Goal: Information Seeking & Learning: Learn about a topic

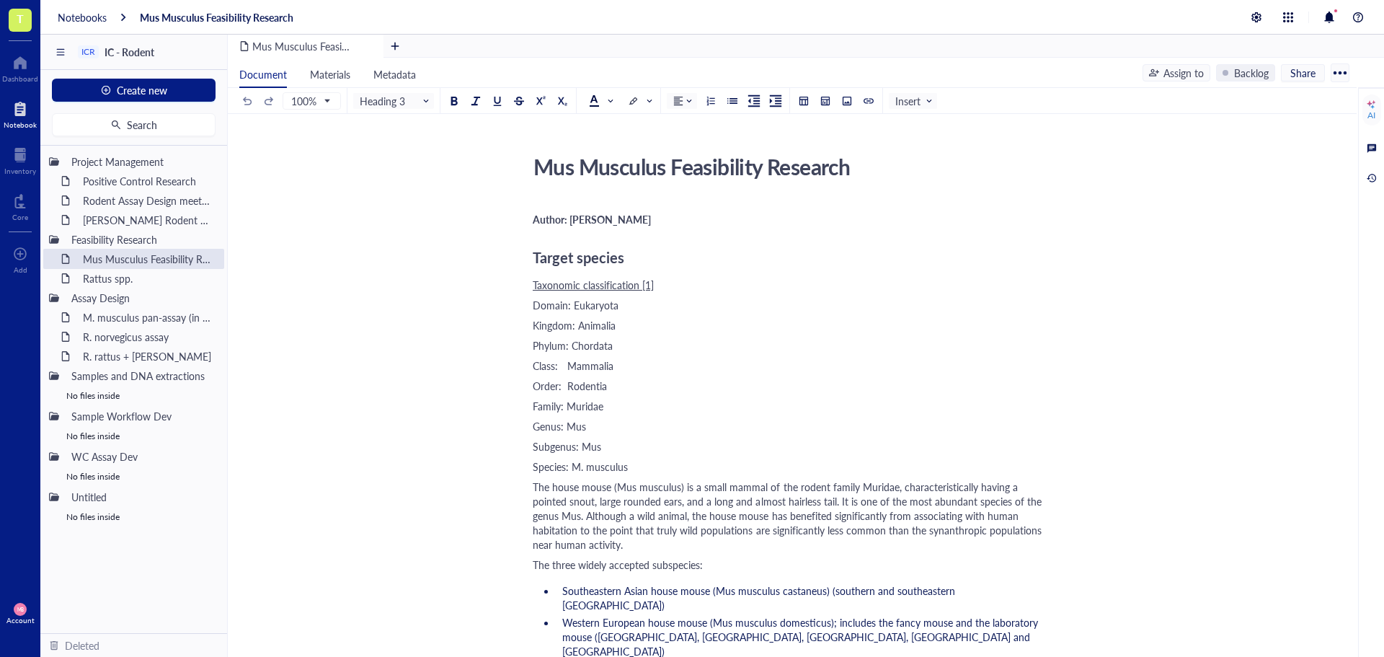
click at [81, 6] on div "Notebooks Mus Musculus Feasibility Research" at bounding box center [712, 17] width 1344 height 35
click at [80, 22] on div "Notebooks" at bounding box center [82, 17] width 49 height 13
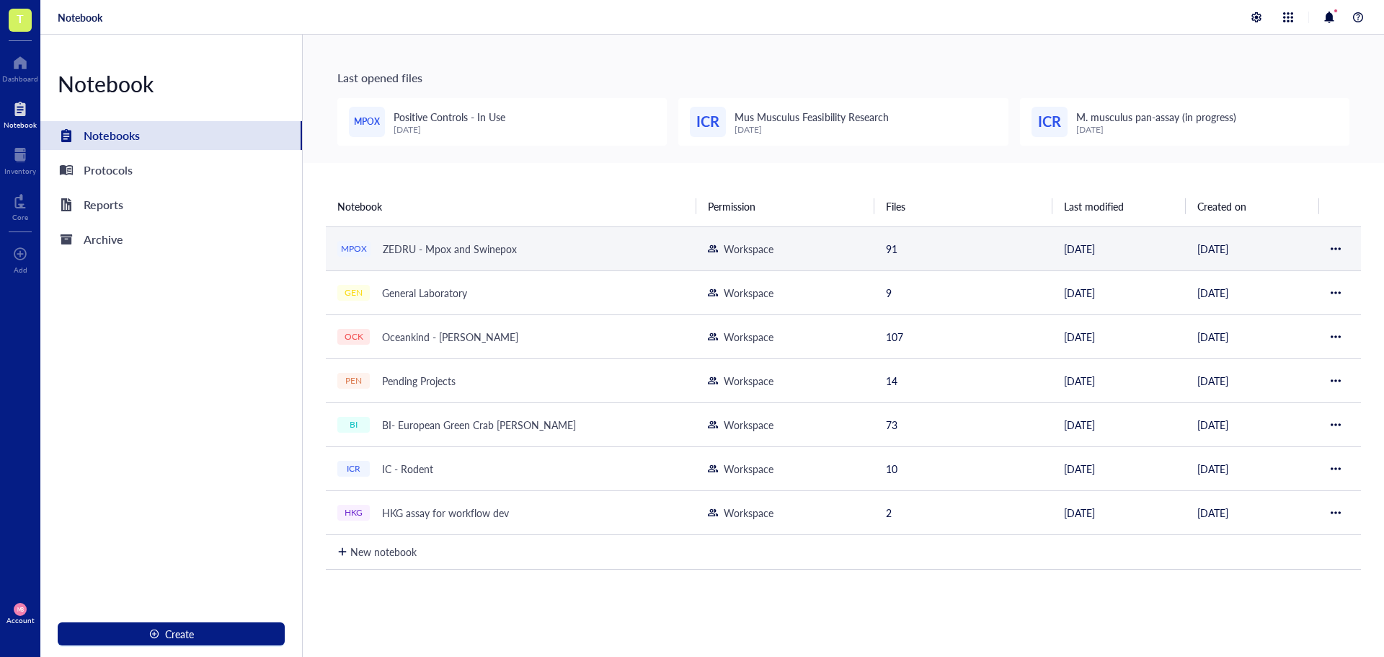
click at [411, 257] on div "ZEDRU - Mpox and Swinepox" at bounding box center [449, 249] width 147 height 20
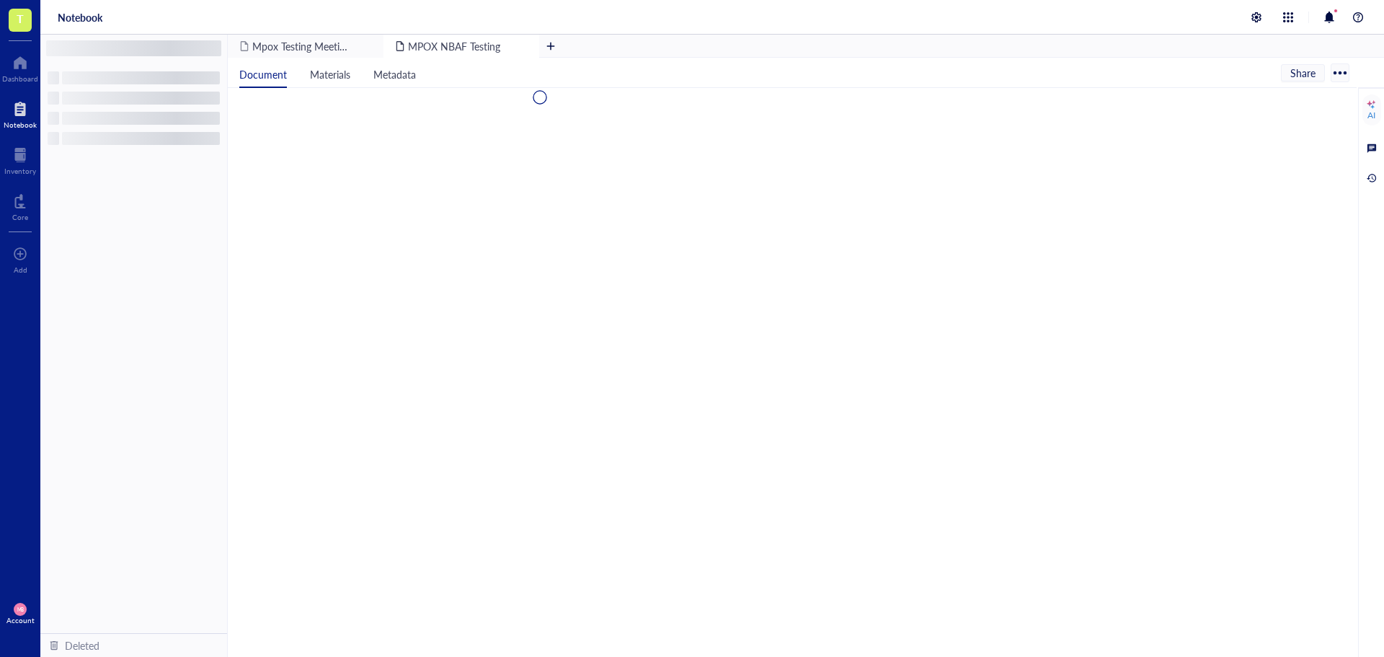
click at [411, 257] on div at bounding box center [789, 226] width 1123 height 276
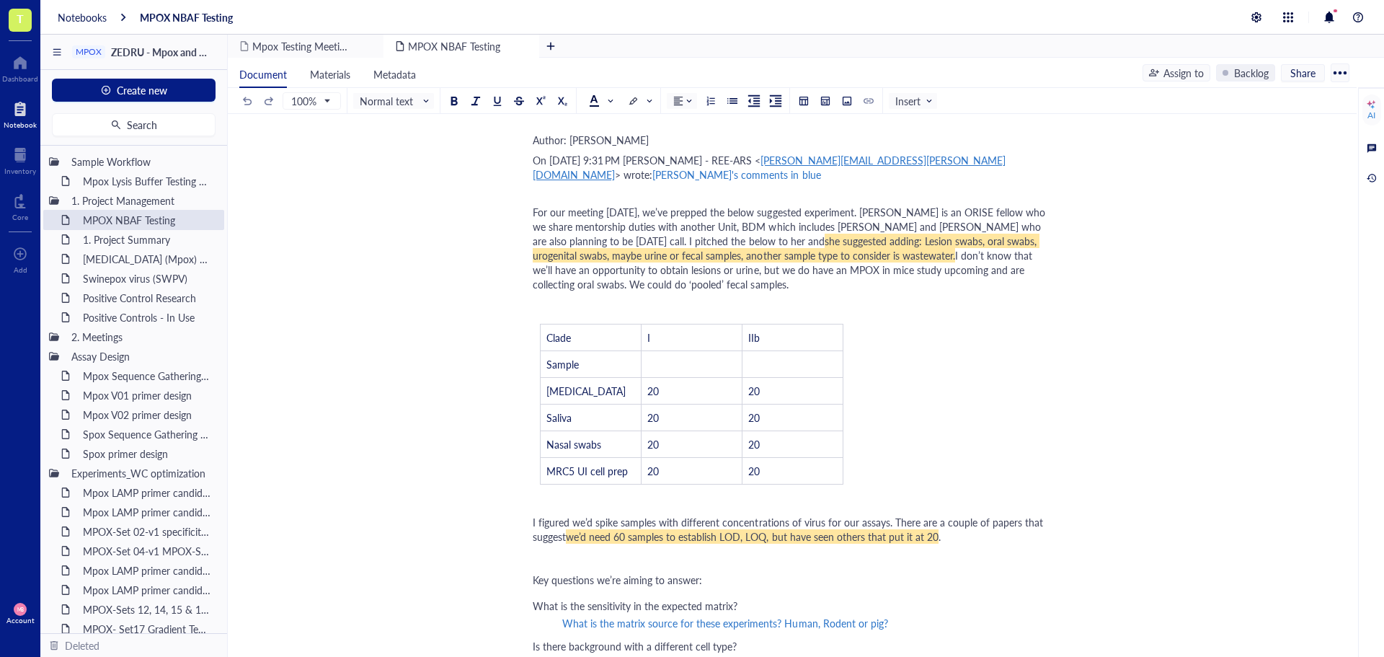
scroll to position [144, 0]
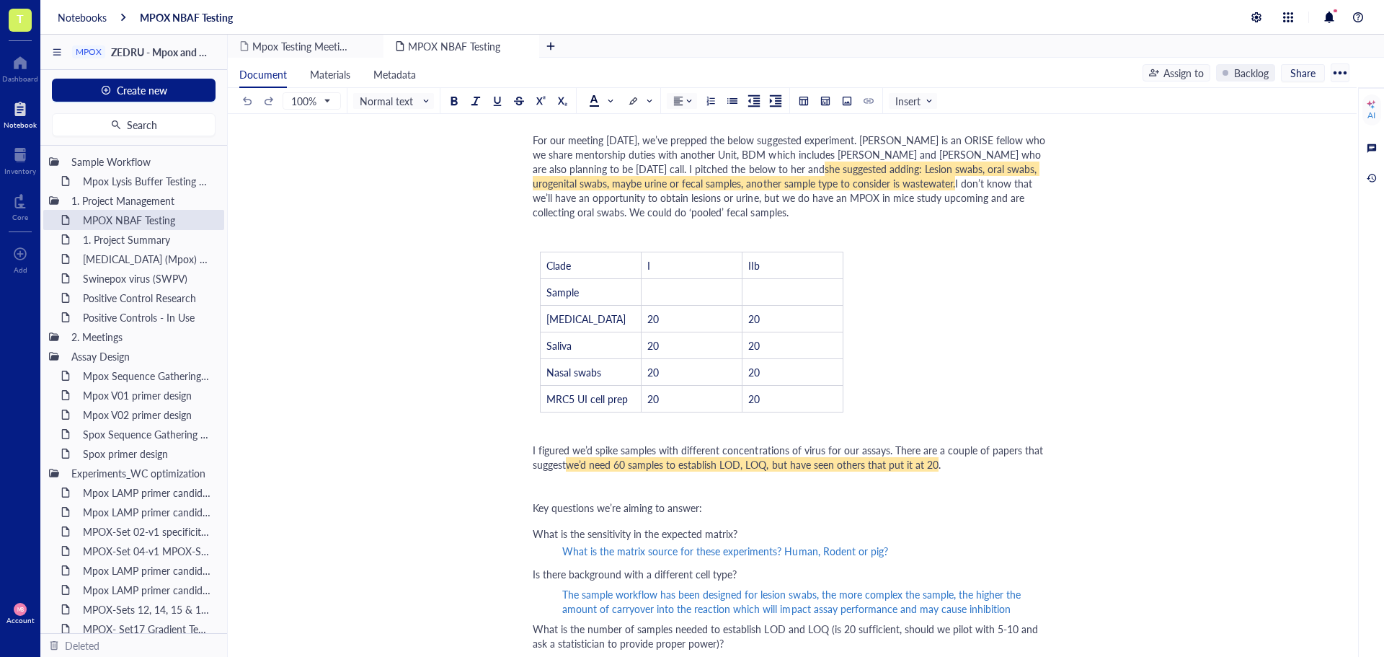
click at [532, 153] on div "MPOX NBAF Testing MPOX NBAF Testing Author: [PERSON_NAME] On [DATE] 9:31 PM [PE…" at bounding box center [789, 627] width 1123 height 1246
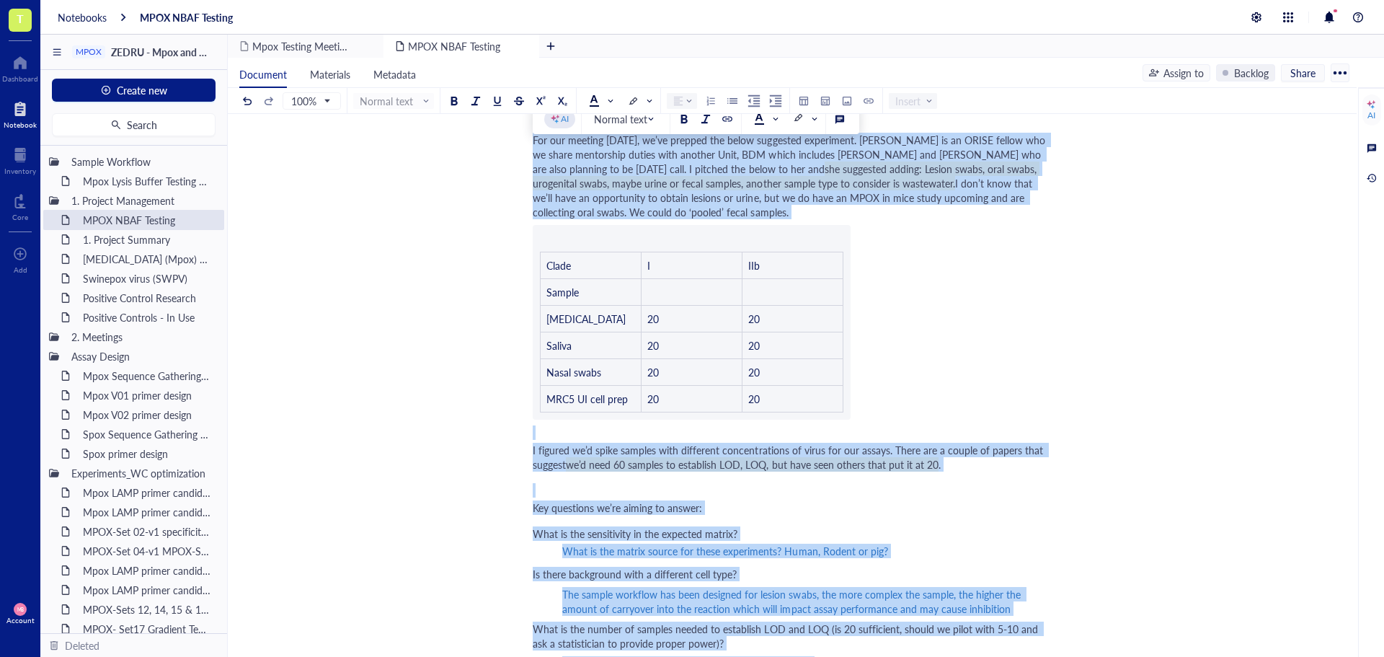
scroll to position [150, 0]
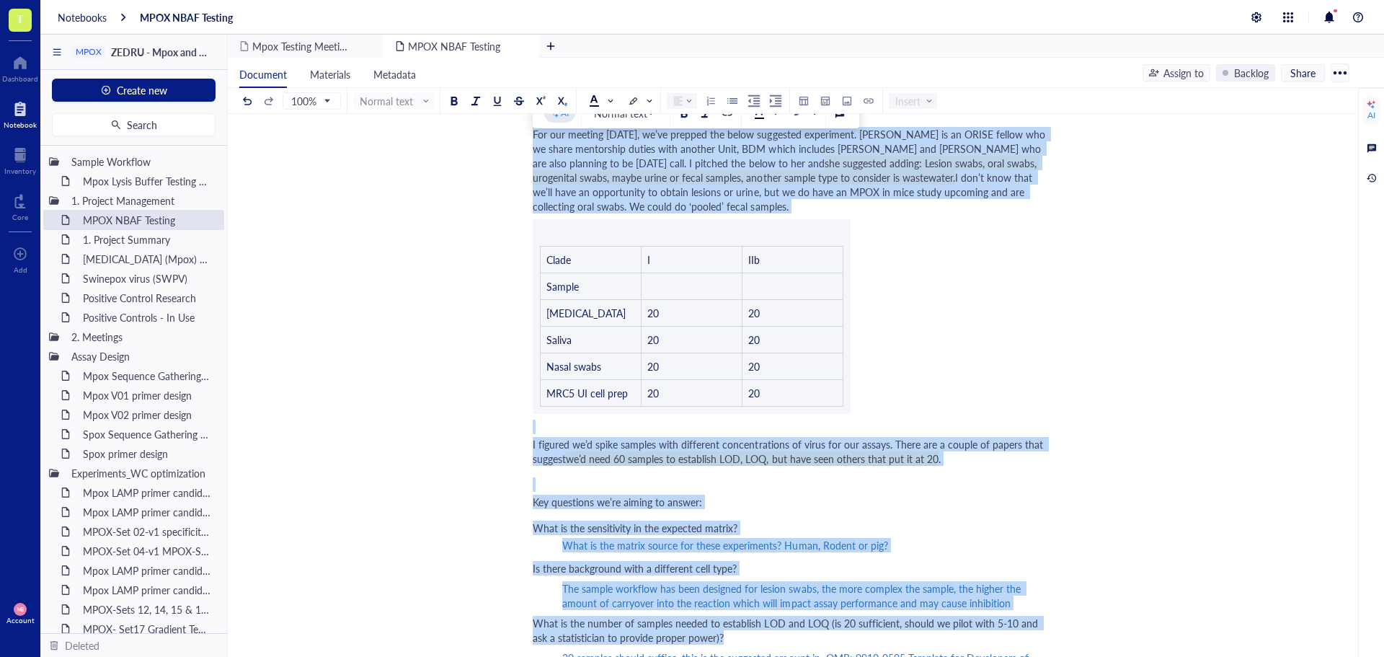
drag, startPoint x: 535, startPoint y: 156, endPoint x: 1101, endPoint y: 641, distance: 745.0
click at [1102, 642] on div "MPOX NBAF Testing MPOX NBAF Testing Author: [PERSON_NAME] On [DATE] 9:31 PM [PE…" at bounding box center [789, 622] width 1123 height 1246
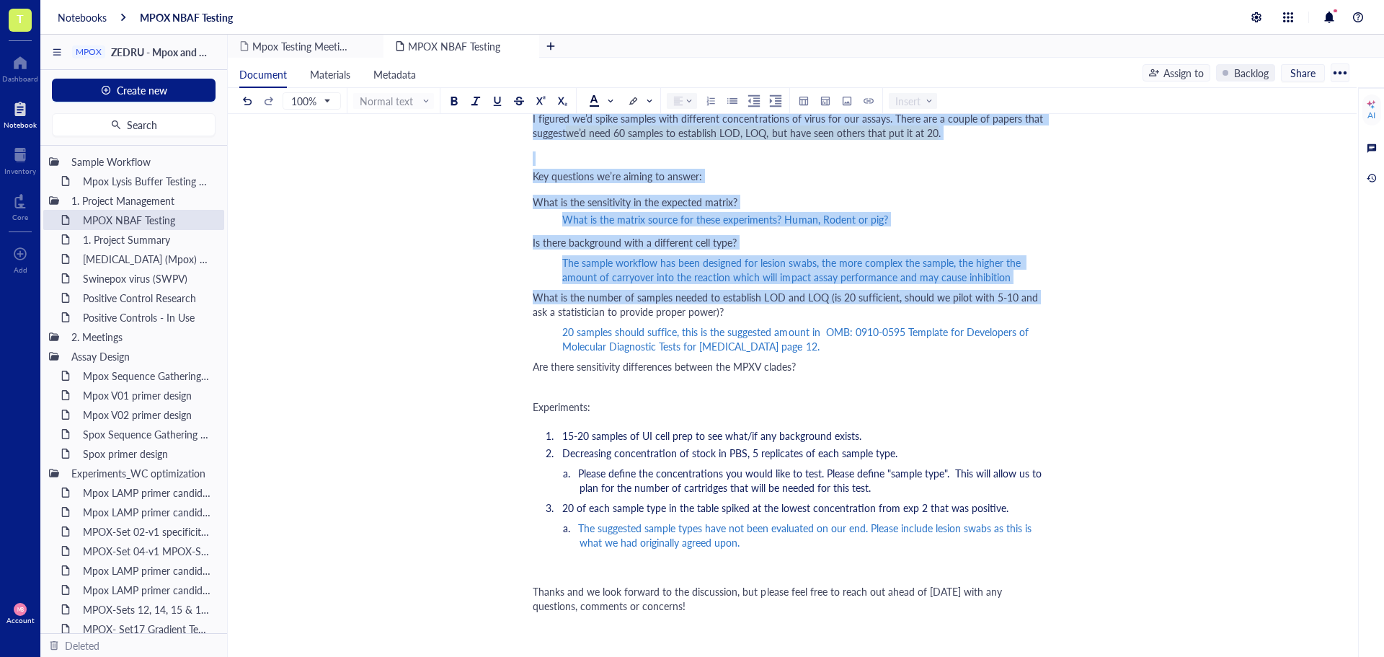
scroll to position [510, 0]
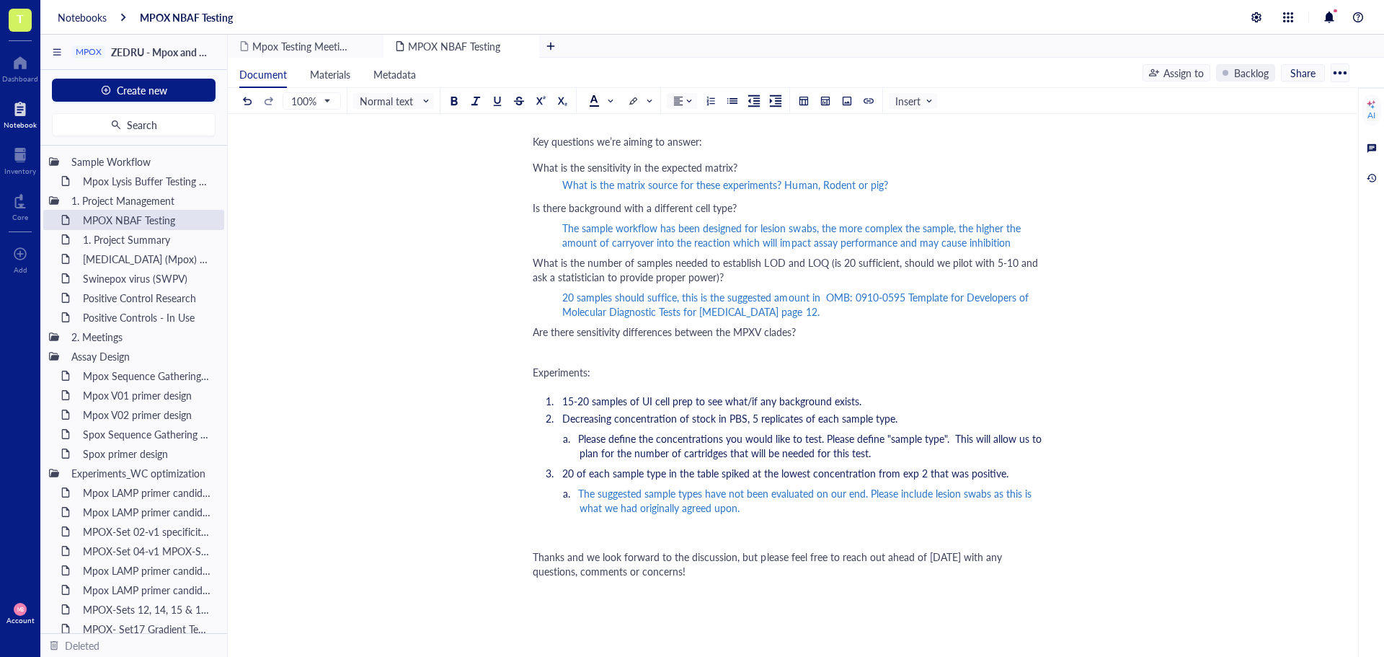
click at [709, 578] on div "Thanks and we look forward to the discussion, but please feel free to reach out…" at bounding box center [789, 563] width 513 height 29
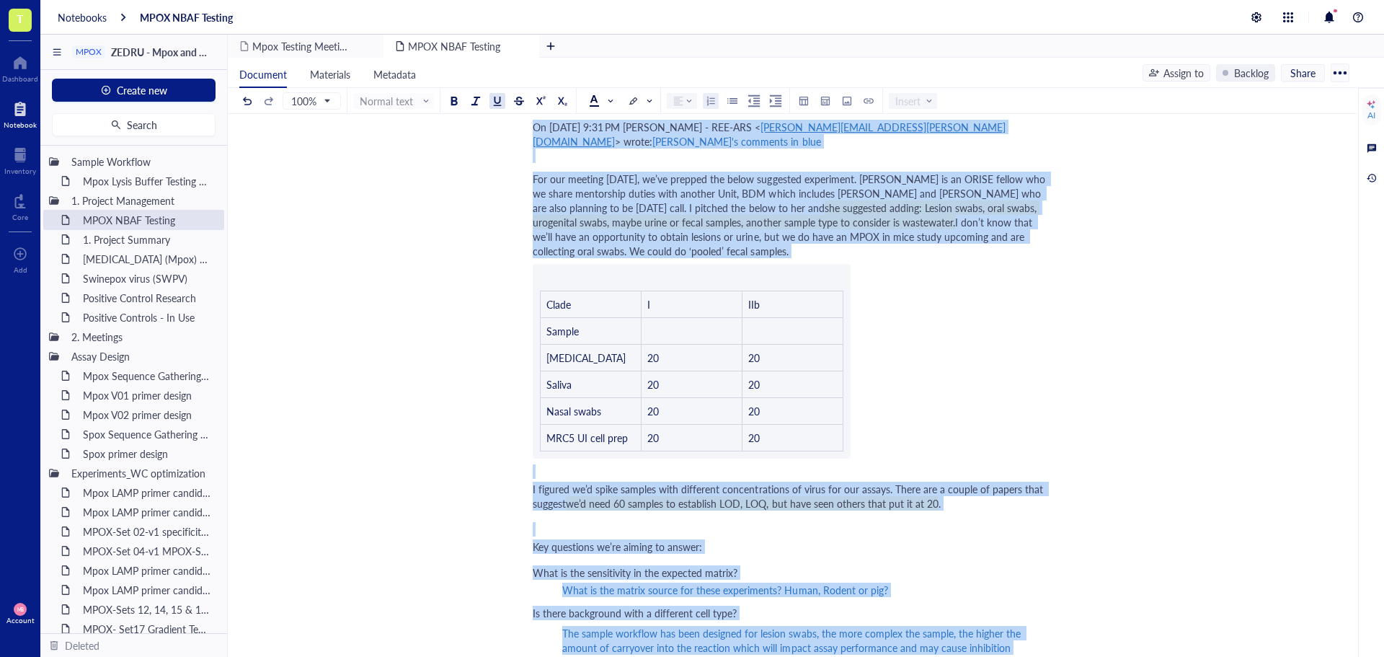
scroll to position [0, 0]
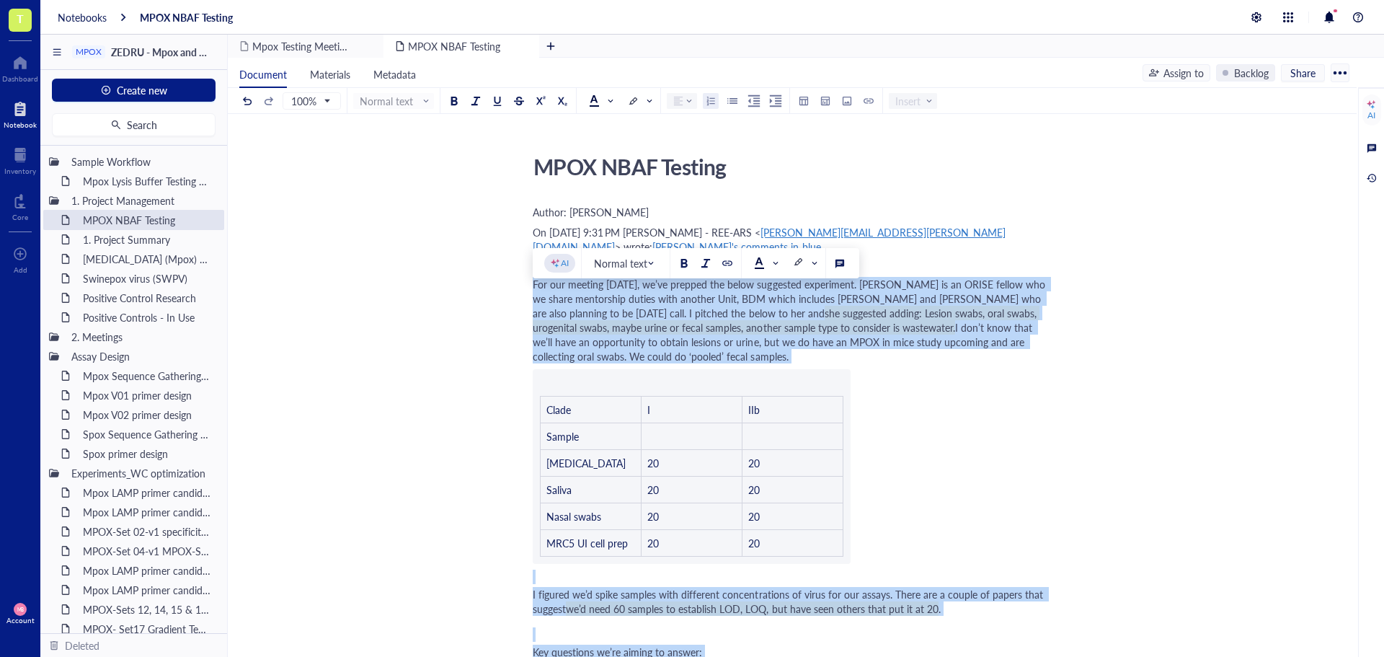
drag, startPoint x: 772, startPoint y: 529, endPoint x: 527, endPoint y: 301, distance: 334.7
copy div "Lor ips dolorsi Ametco, ad’el seddoei tem incid utlaboree doloremagn. Aliqu en …"
